Goal: Information Seeking & Learning: Learn about a topic

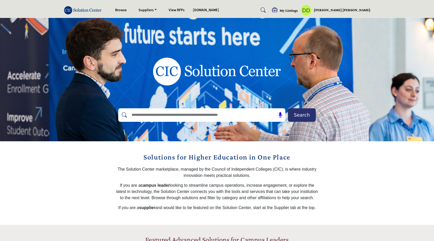
click at [298, 12] on h5 "My Listings" at bounding box center [288, 10] width 18 height 5
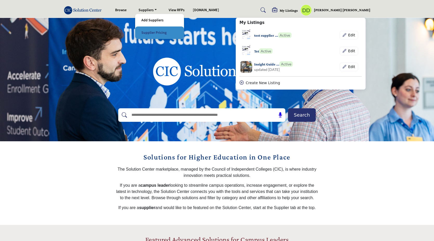
click at [157, 32] on link "Supplier Pricing" at bounding box center [160, 32] width 44 height 7
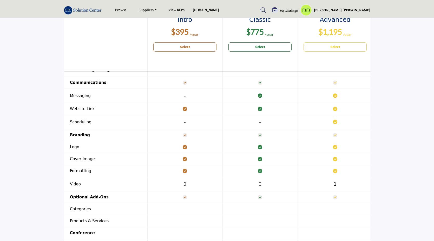
scroll to position [468, 0]
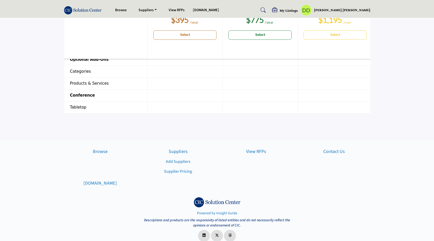
scroll to position [614, 0]
